Goal: Find specific page/section: Find specific page/section

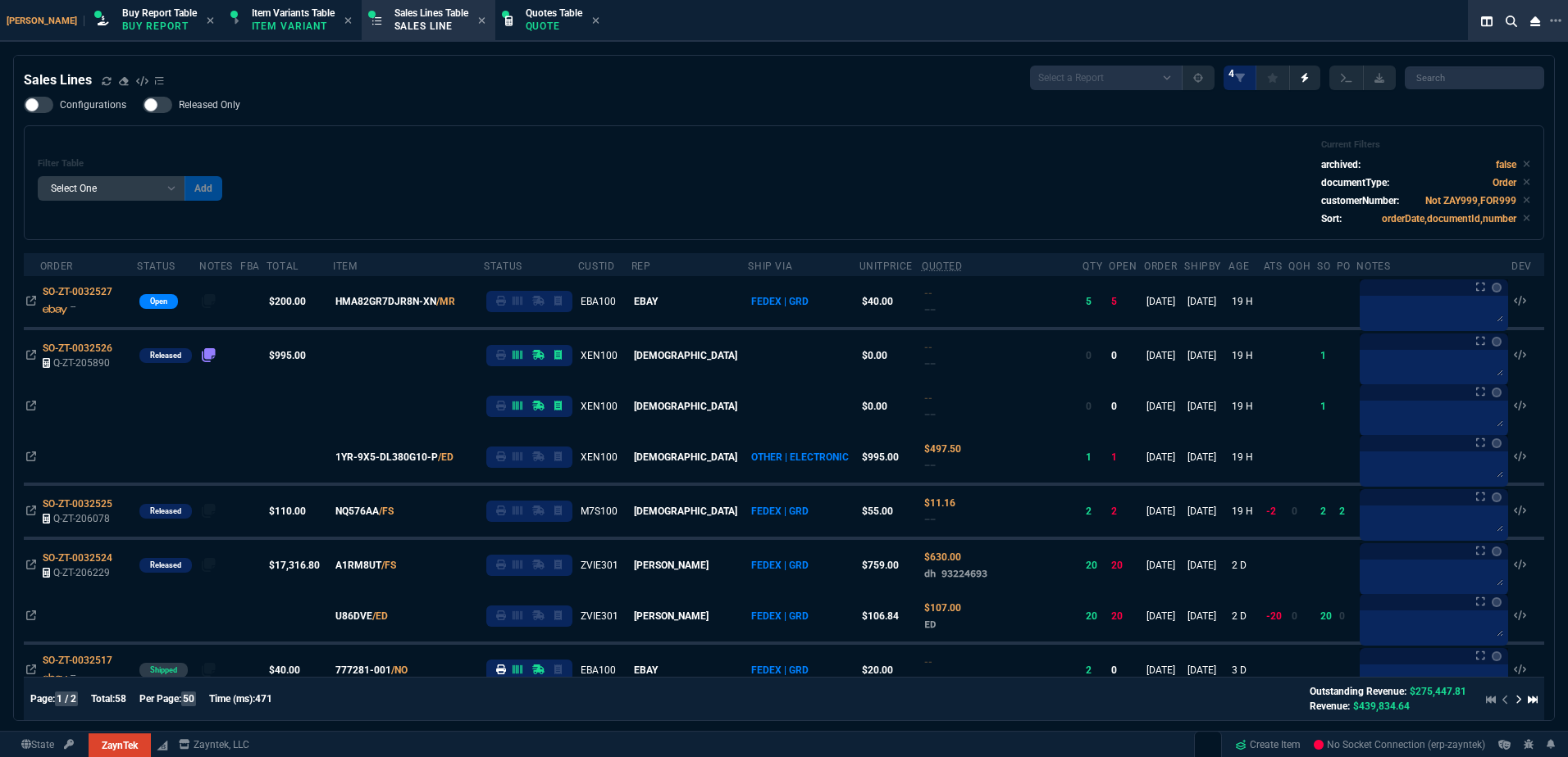
select select "1: BROV"
select select
click at [437, 123] on div "Configurations Released Only Filter Table Select One Add Filter () Age () ATS (…" at bounding box center [784, 169] width 1520 height 144
click at [252, 18] on span "Item Variants Table" at bounding box center [293, 13] width 83 height 12
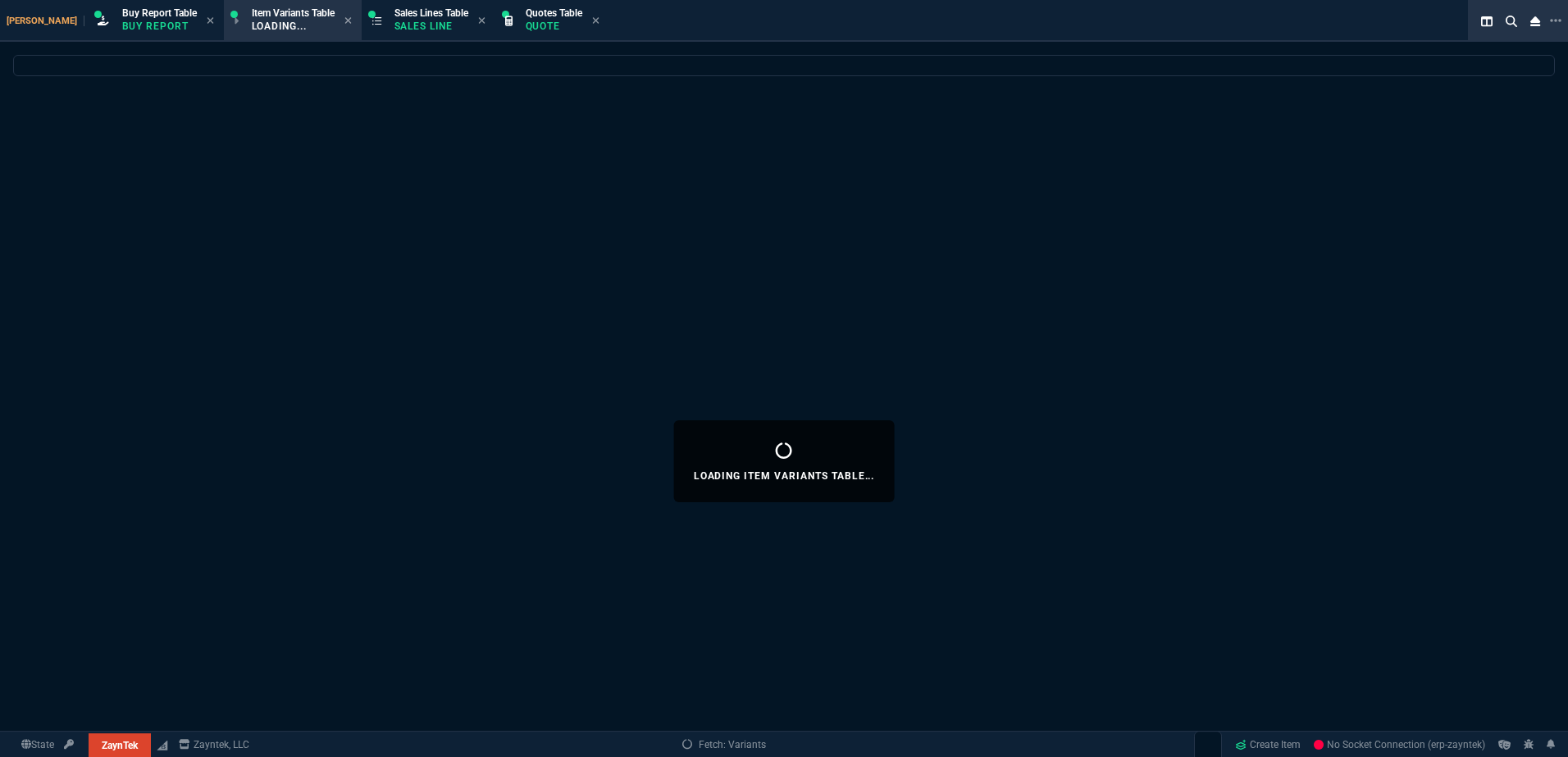
select select
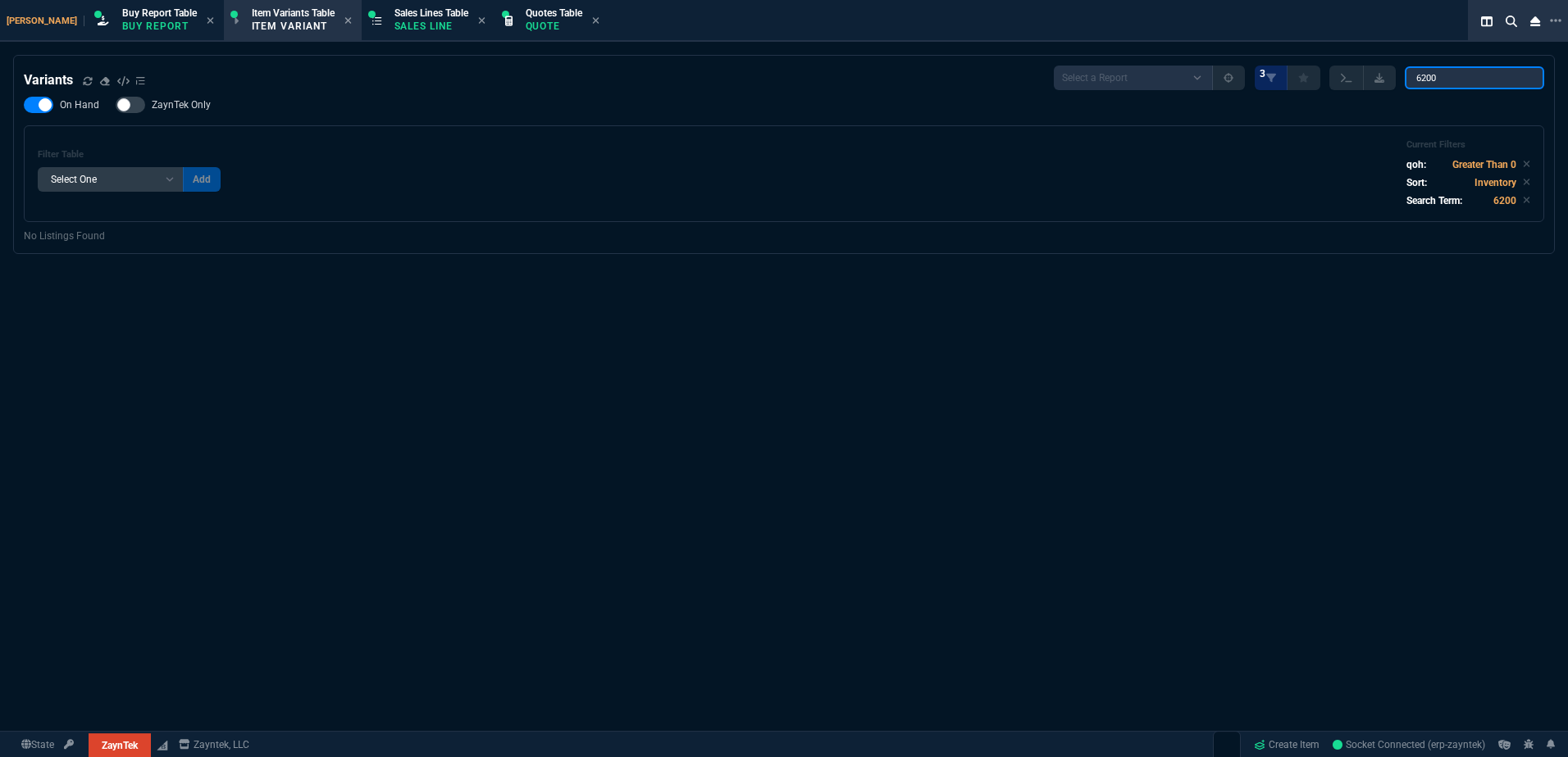
drag, startPoint x: 1424, startPoint y: 75, endPoint x: 1312, endPoint y: 83, distance: 112.3
click at [1312, 83] on div "Select a Report ProblemInventory-7-17-23 BrokerBin22 Listed On Amazon Stock not…" at bounding box center [1298, 77] width 491 height 24
type input "3.84TB"
click at [875, 91] on div "Variants Select a Report ProblemInventory-7-17-23 BrokerBin22 Listed On Amazon …" at bounding box center [784, 144] width 1520 height 156
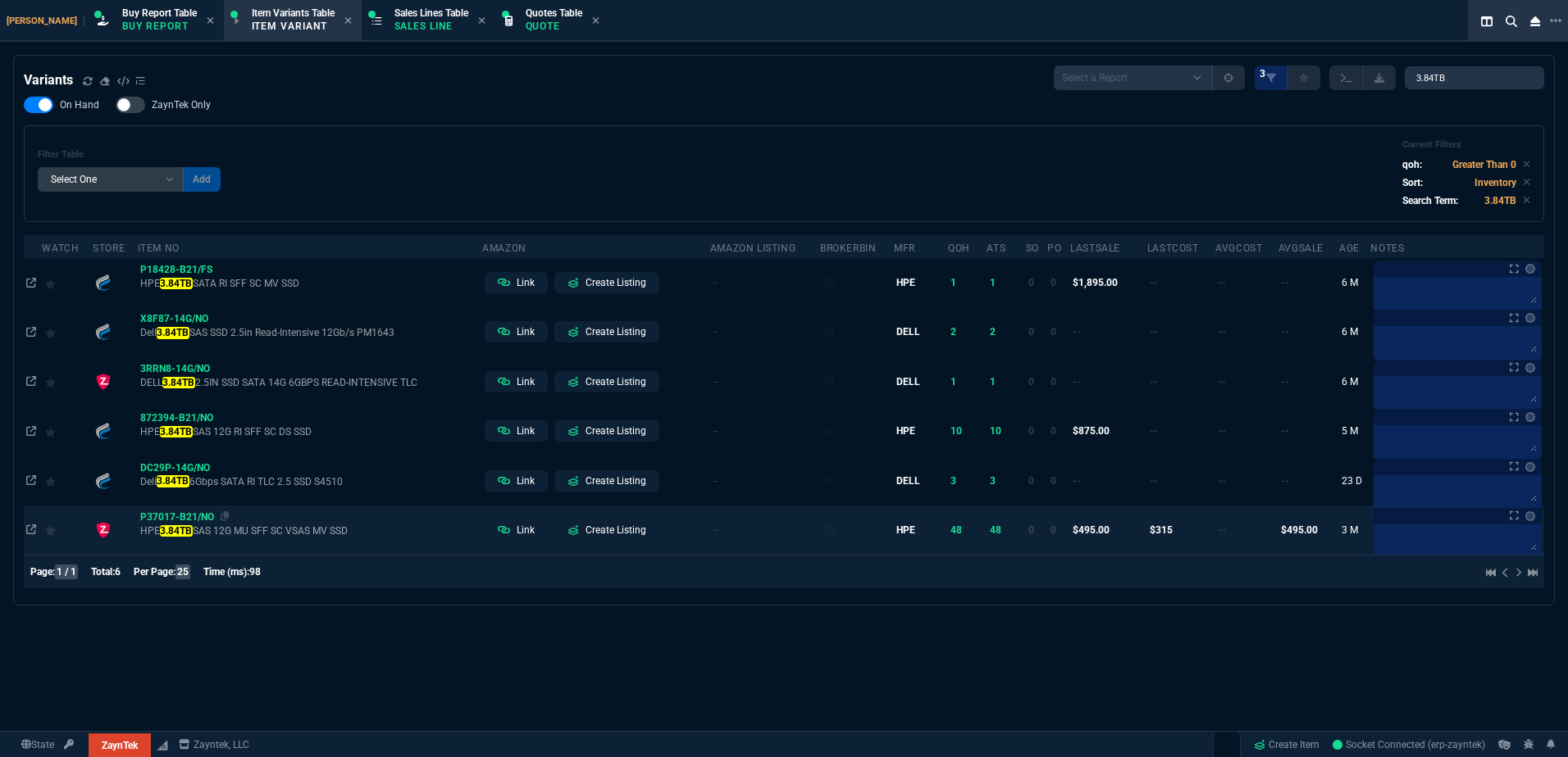
drag, startPoint x: 221, startPoint y: 518, endPoint x: 139, endPoint y: 519, distance: 82.0
click at [220, 518] on icon at bounding box center [225, 515] width 9 height 10
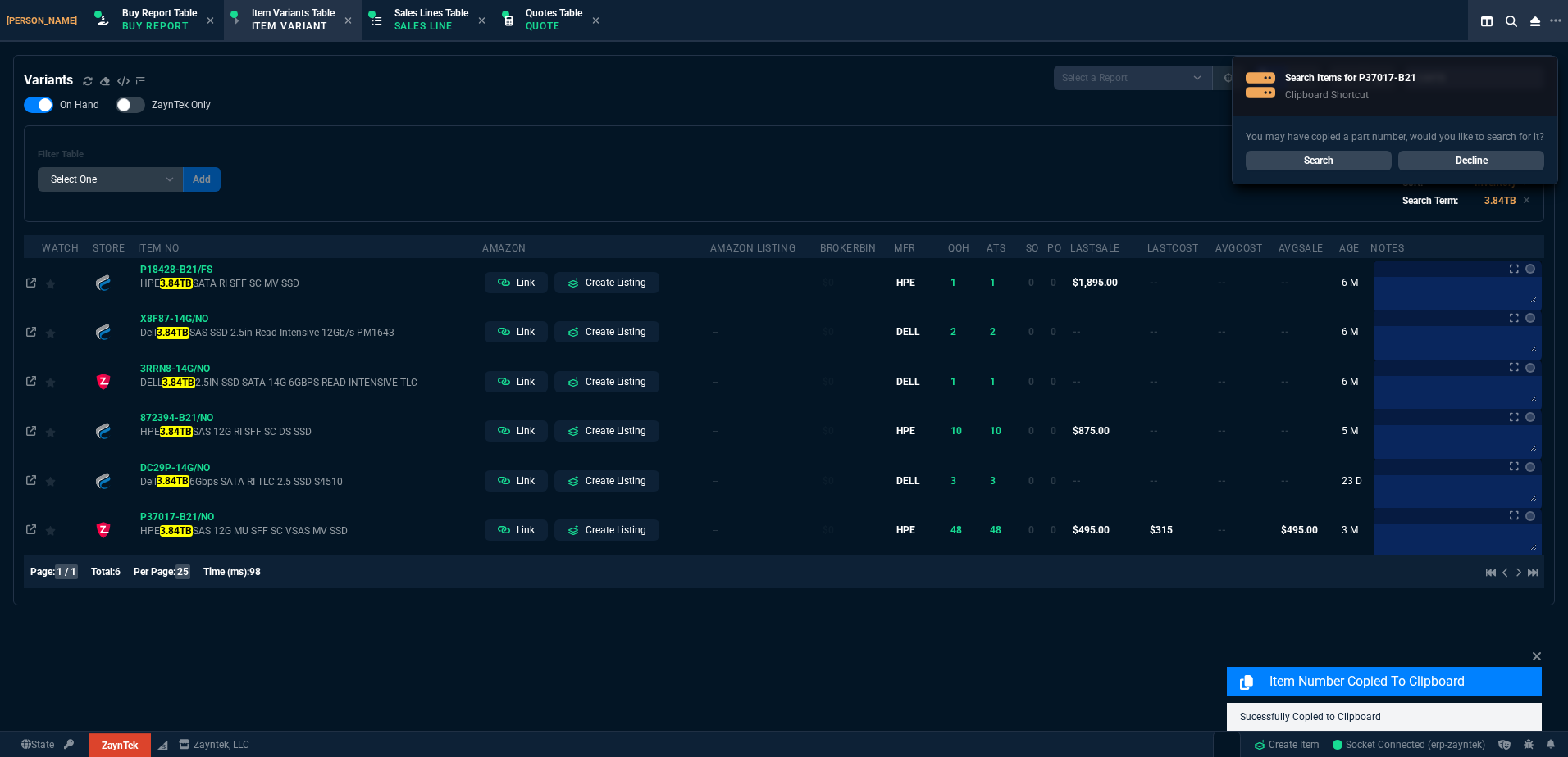
click at [388, 40] on div "Zayntek Buy Report Table Buy Report Item Variants Table Item Variant Sales Line…" at bounding box center [751, 21] width 1502 height 42
click at [394, 30] on p "Sales Line" at bounding box center [431, 26] width 74 height 13
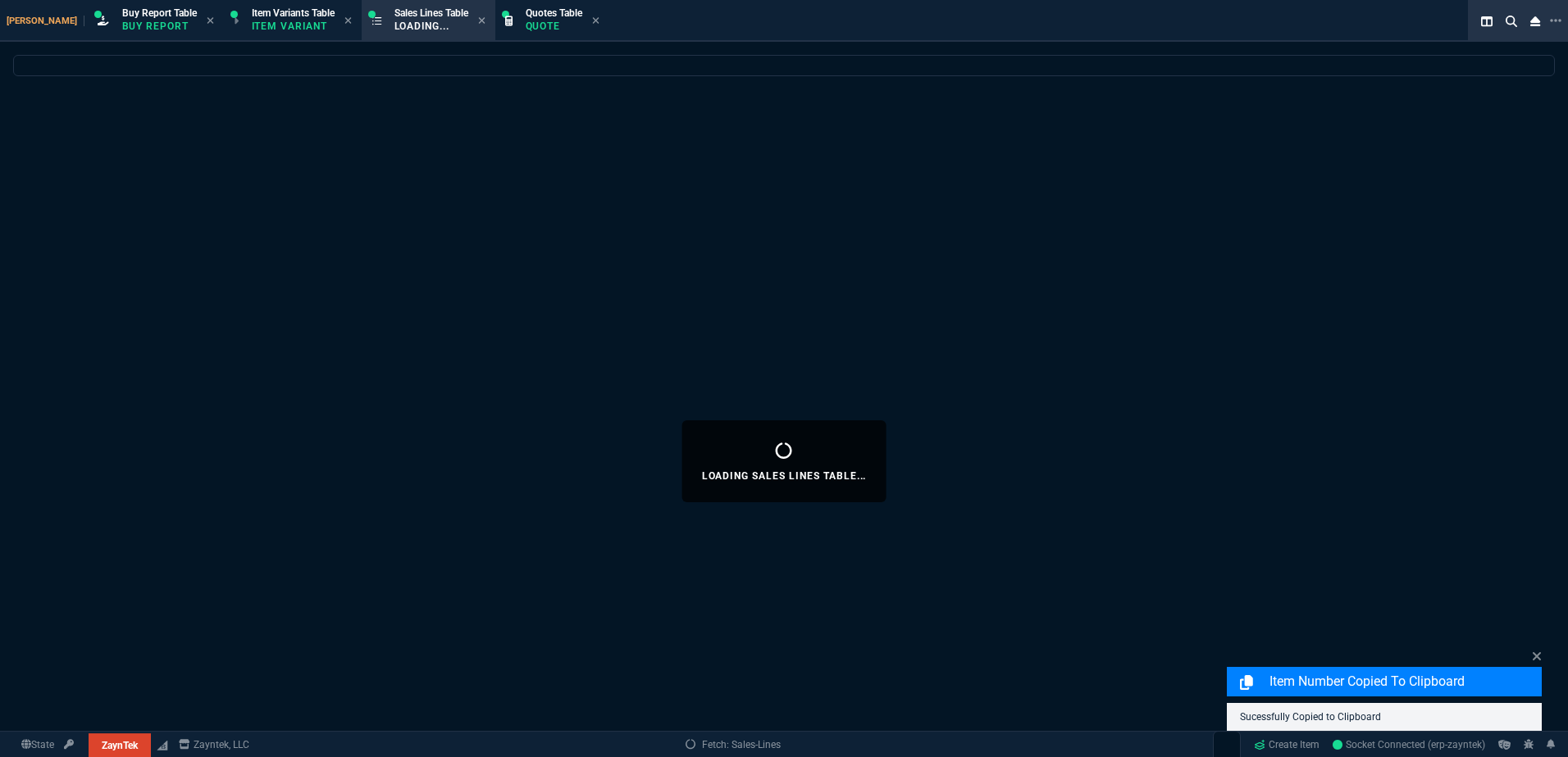
select select
